Goal: Task Accomplishment & Management: Manage account settings

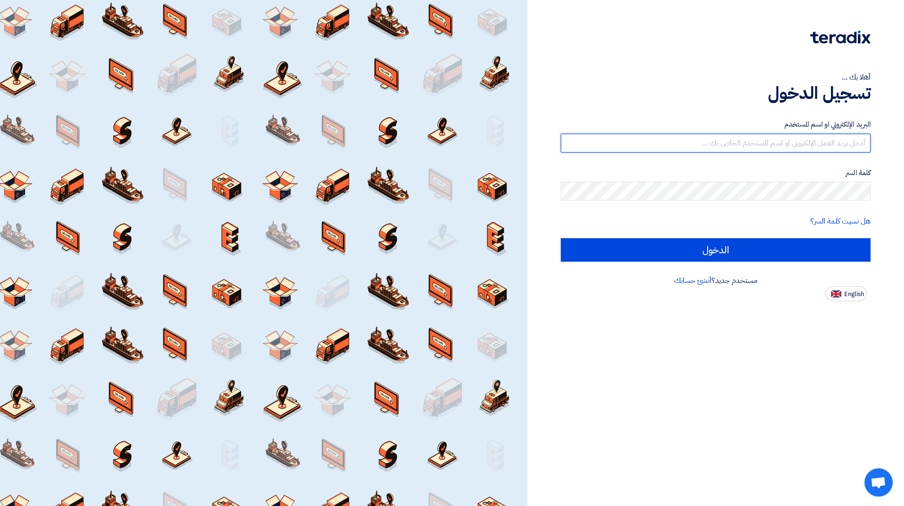
click at [740, 141] on input "text" at bounding box center [716, 143] width 310 height 19
click at [755, 147] on input "text" at bounding box center [716, 143] width 310 height 19
paste input "[EMAIL_ADDRESS][DOMAIN_NAME]"
type input "[EMAIL_ADDRESS][DOMAIN_NAME]"
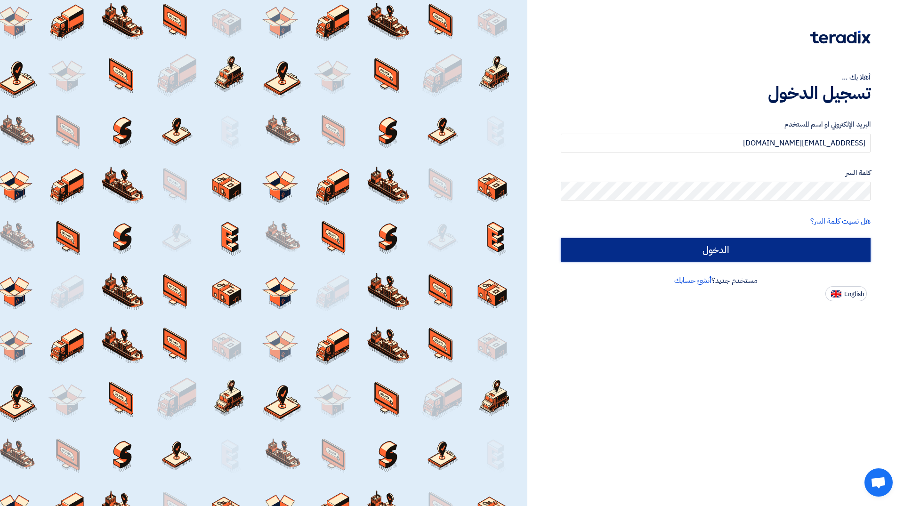
click at [709, 250] on input "الدخول" at bounding box center [716, 250] width 310 height 24
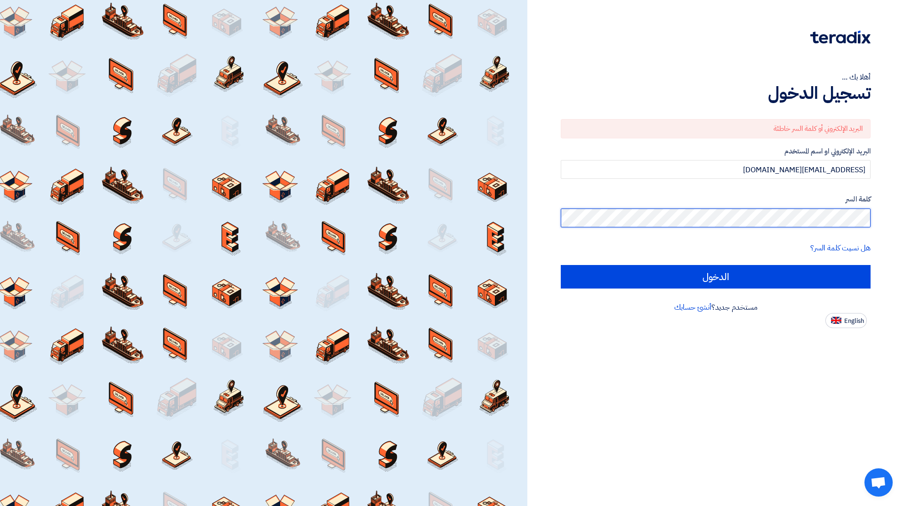
click at [561, 265] on input "الدخول" at bounding box center [716, 277] width 310 height 24
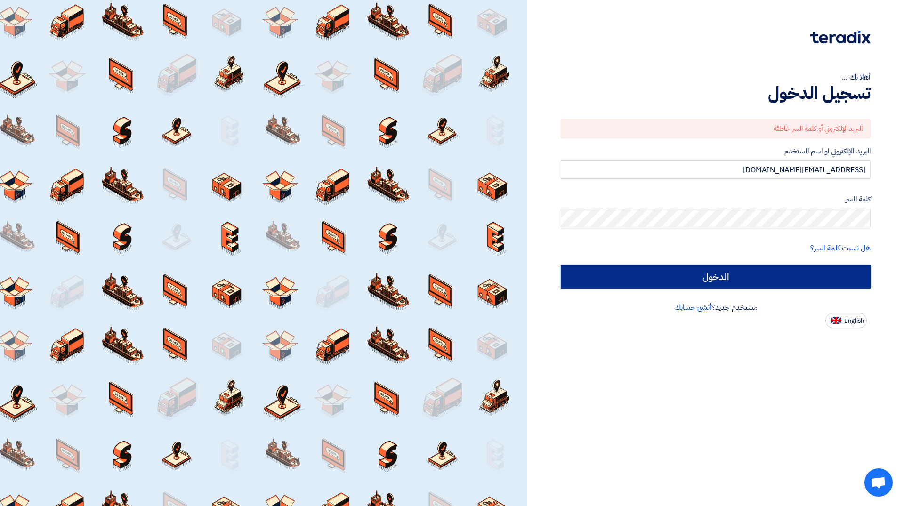
click at [800, 276] on input "الدخول" at bounding box center [716, 277] width 310 height 24
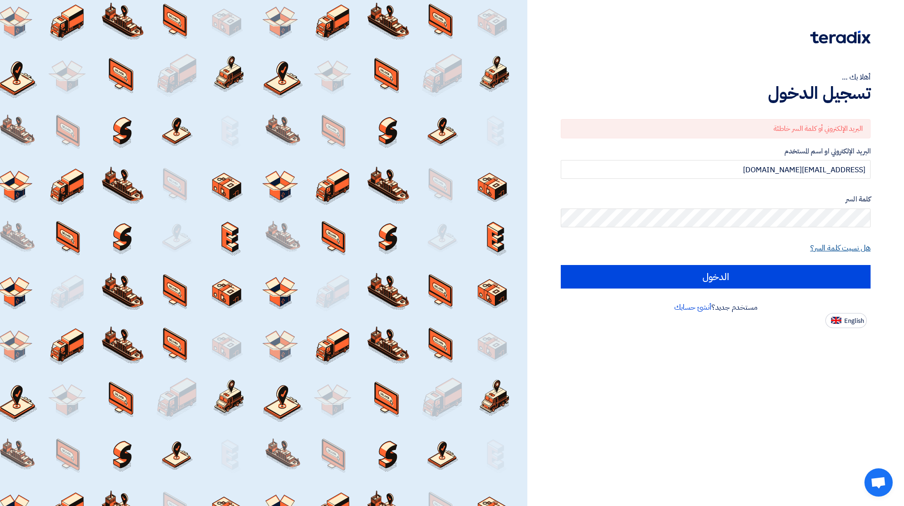
click at [830, 246] on link "هل نسيت كلمة السر؟" at bounding box center [840, 247] width 60 height 11
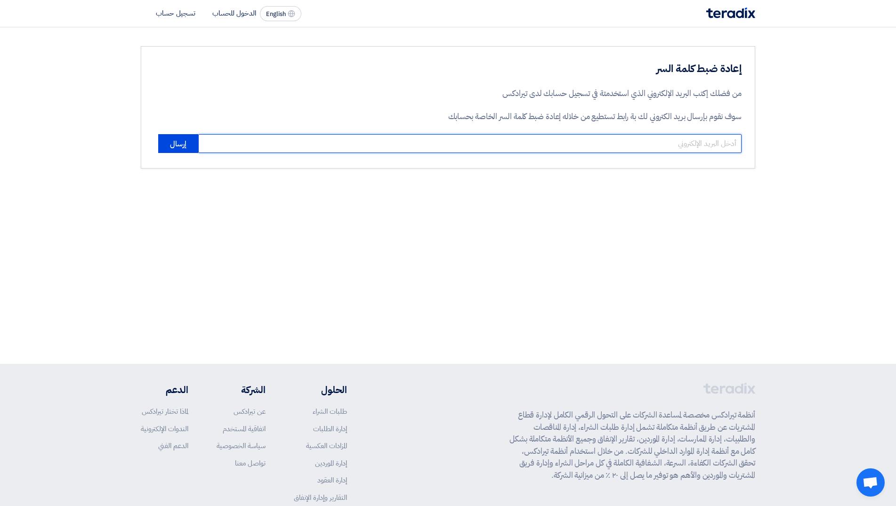
click at [689, 143] on input "email" at bounding box center [469, 143] width 543 height 19
paste input "[EMAIL_ADDRESS][DOMAIN_NAME]"
type input "[EMAIL_ADDRESS][DOMAIN_NAME]"
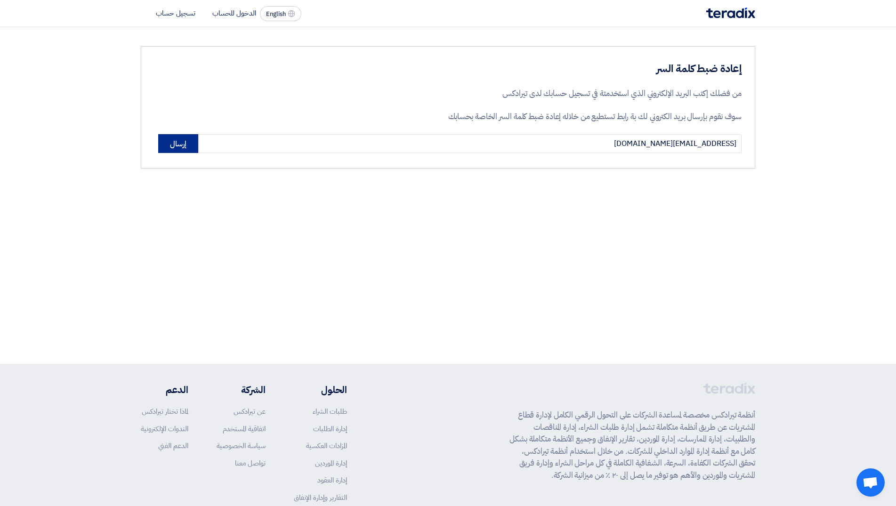
click at [176, 142] on button "إرسال" at bounding box center [178, 143] width 40 height 19
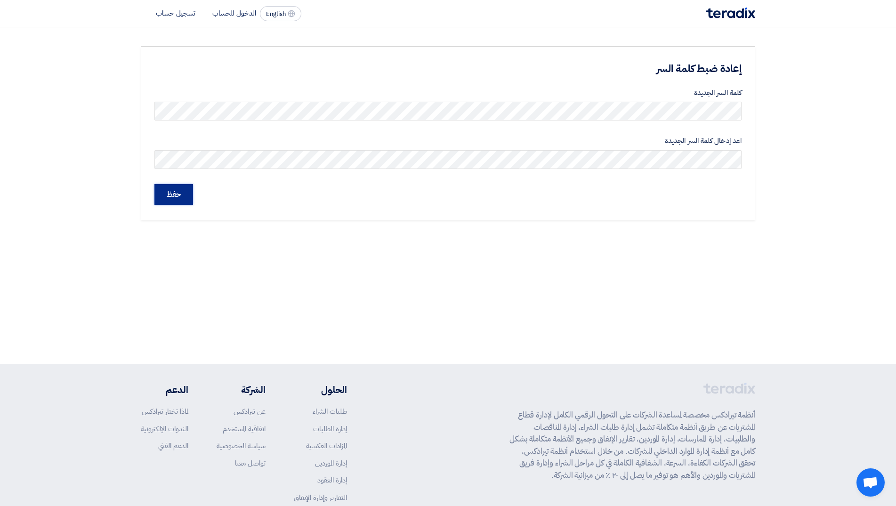
click at [186, 198] on input "حفظ" at bounding box center [173, 194] width 39 height 21
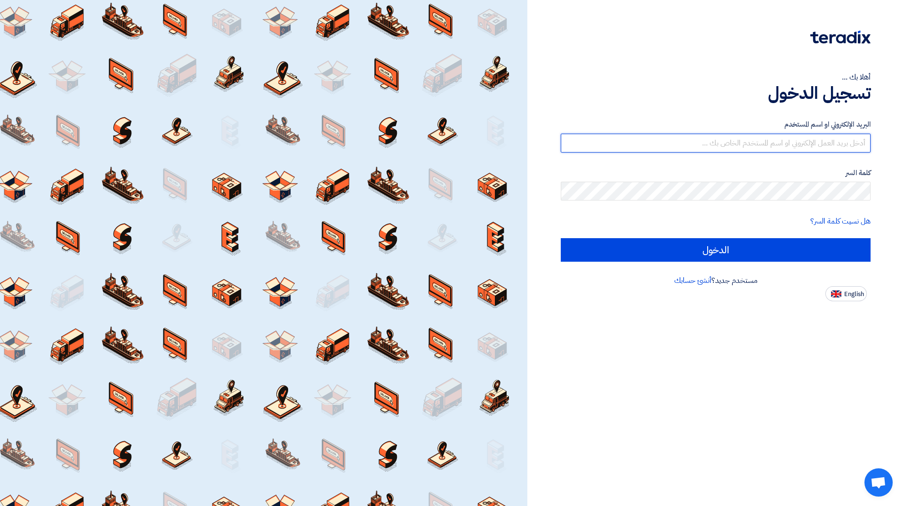
click at [852, 142] on input "text" at bounding box center [716, 143] width 310 height 19
paste input "[EMAIL_ADDRESS][DOMAIN_NAME]"
type input "[EMAIL_ADDRESS][DOMAIN_NAME]"
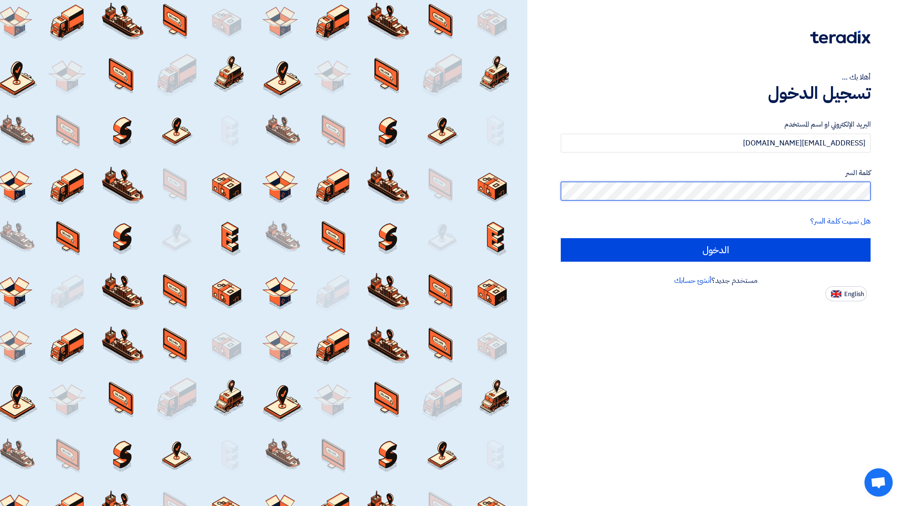
click at [561, 238] on input "الدخول" at bounding box center [716, 250] width 310 height 24
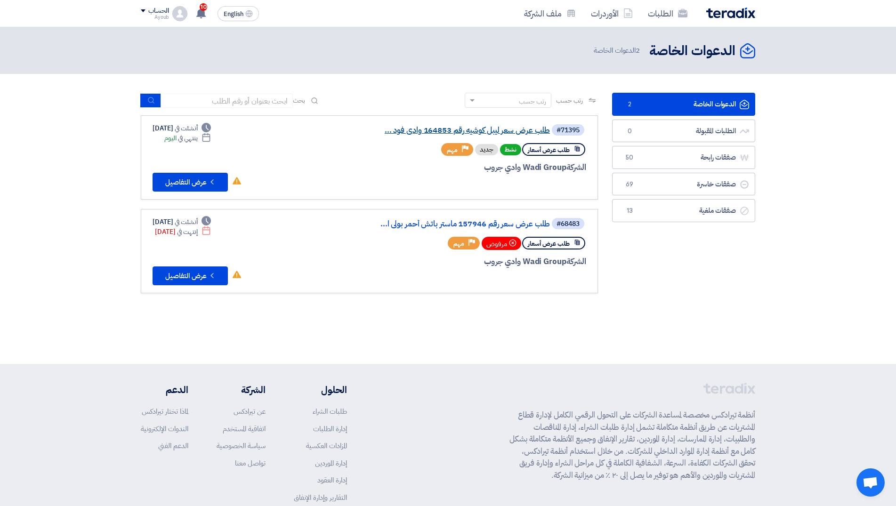
click at [460, 131] on link "طلب عرض سعر ليبل كوشيه رقم 164853 وادى فود ..." at bounding box center [455, 130] width 188 height 8
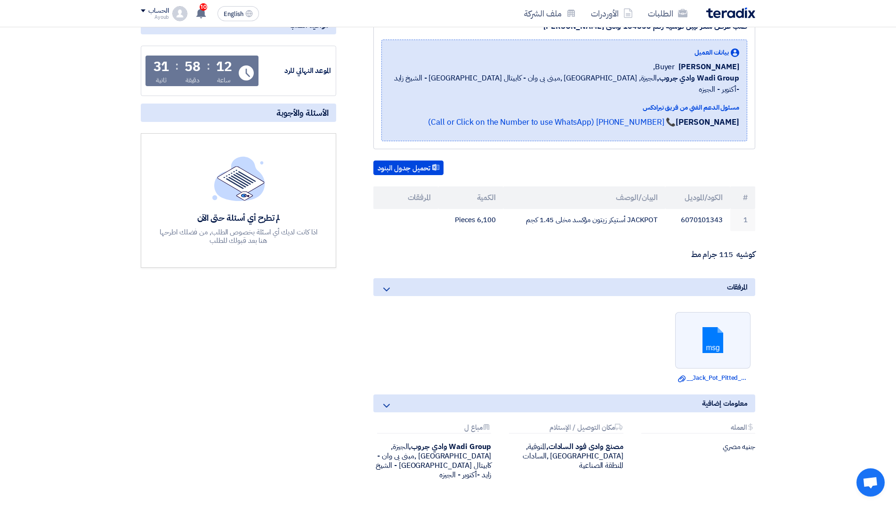
scroll to position [144, 0]
